Goal: Task Accomplishment & Management: Manage account settings

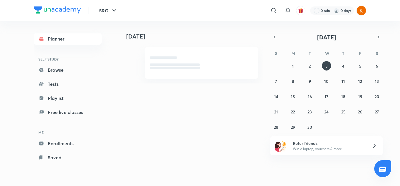
click at [113, 9] on icon "button" at bounding box center [114, 10] width 7 height 7
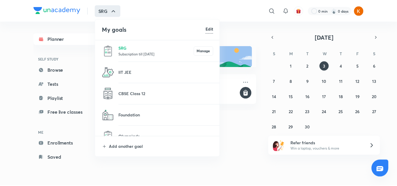
scroll to position [11, 0]
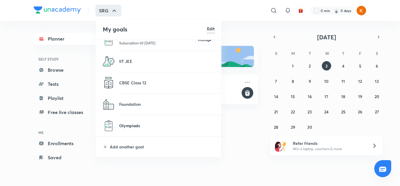
click at [133, 125] on p "Olympiads" at bounding box center [167, 125] width 96 height 6
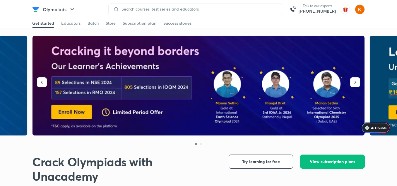
scroll to position [4, 0]
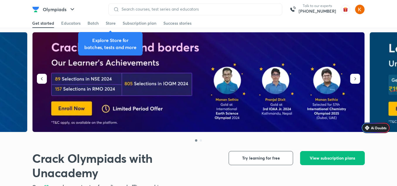
click at [65, 109] on img at bounding box center [199, 82] width 333 height 100
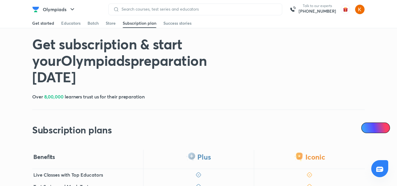
click at [42, 25] on div "Get started" at bounding box center [43, 23] width 22 height 6
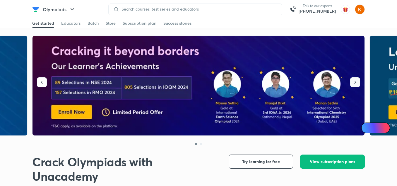
click at [355, 81] on icon "button" at bounding box center [356, 82] width 6 height 6
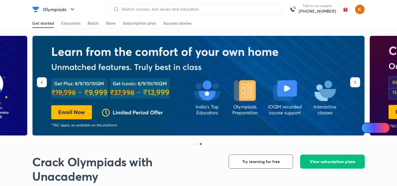
click at [355, 81] on icon "button" at bounding box center [356, 82] width 6 height 6
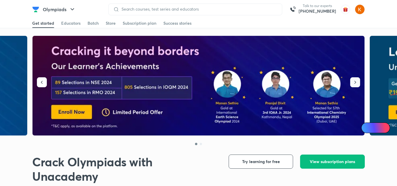
click at [355, 81] on icon "button" at bounding box center [356, 82] width 6 height 6
